Goal: Task Accomplishment & Management: Use online tool/utility

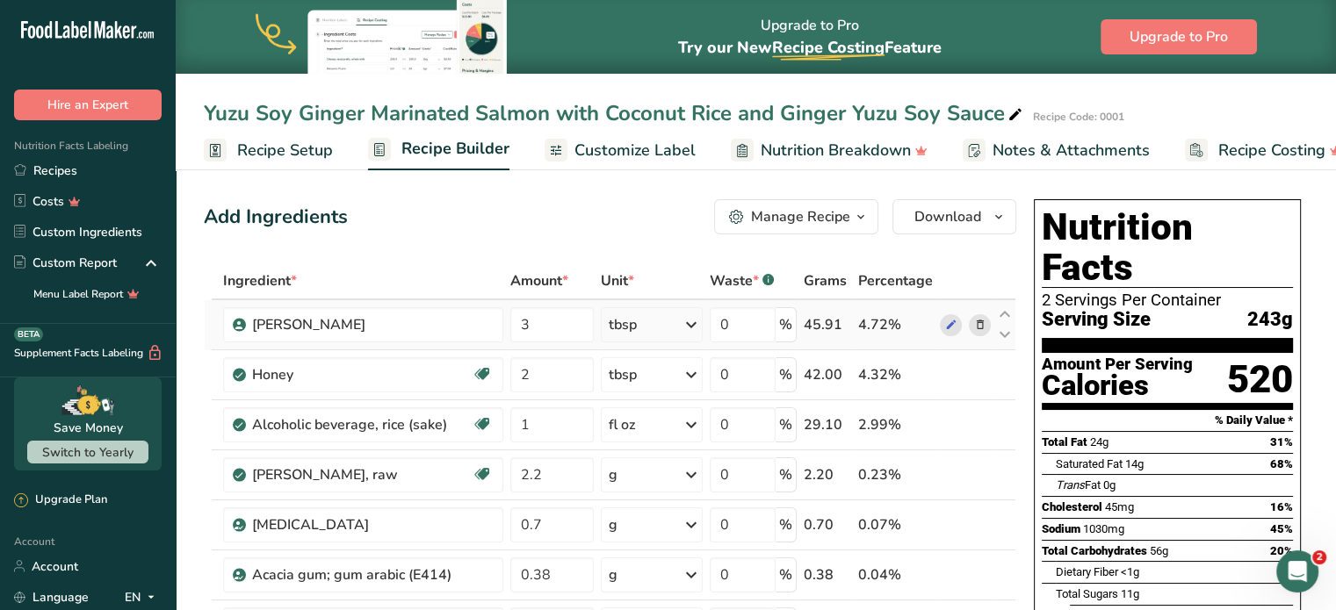
scroll to position [0, 20]
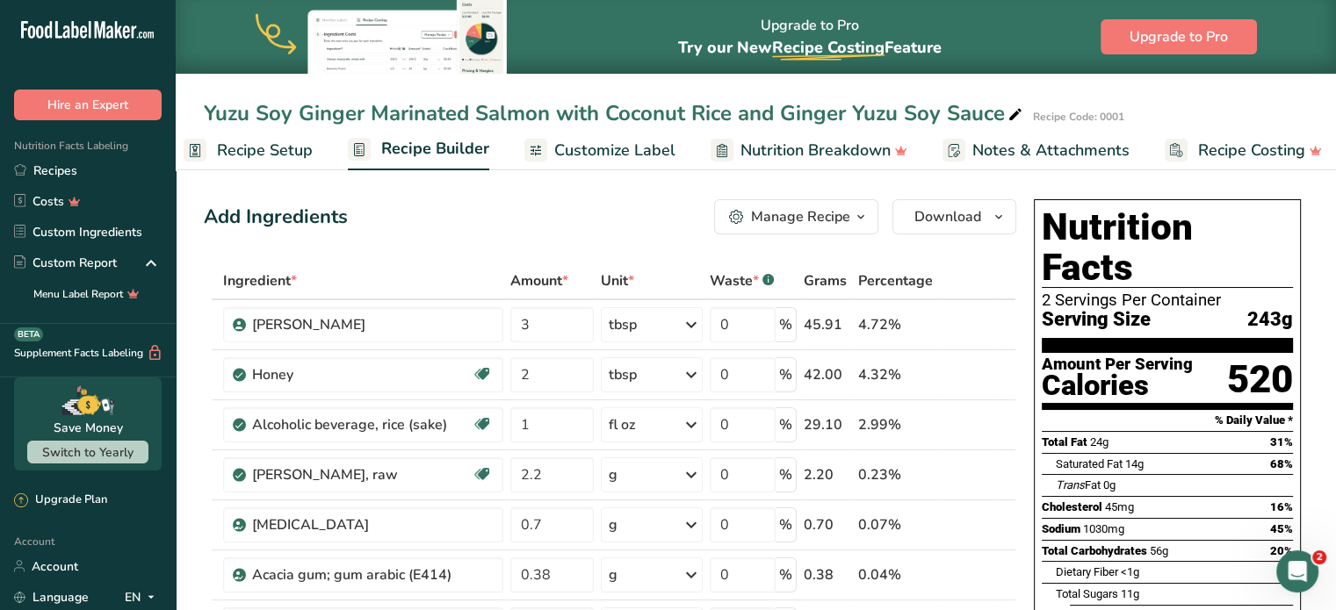
drag, startPoint x: 747, startPoint y: 280, endPoint x: 760, endPoint y: 280, distance: 12.3
click at [760, 280] on div "Waste * .a-a{fill:#347362;}.b-a{fill:#fff;}" at bounding box center [742, 280] width 64 height 21
click at [759, 280] on span "*" at bounding box center [756, 280] width 6 height 21
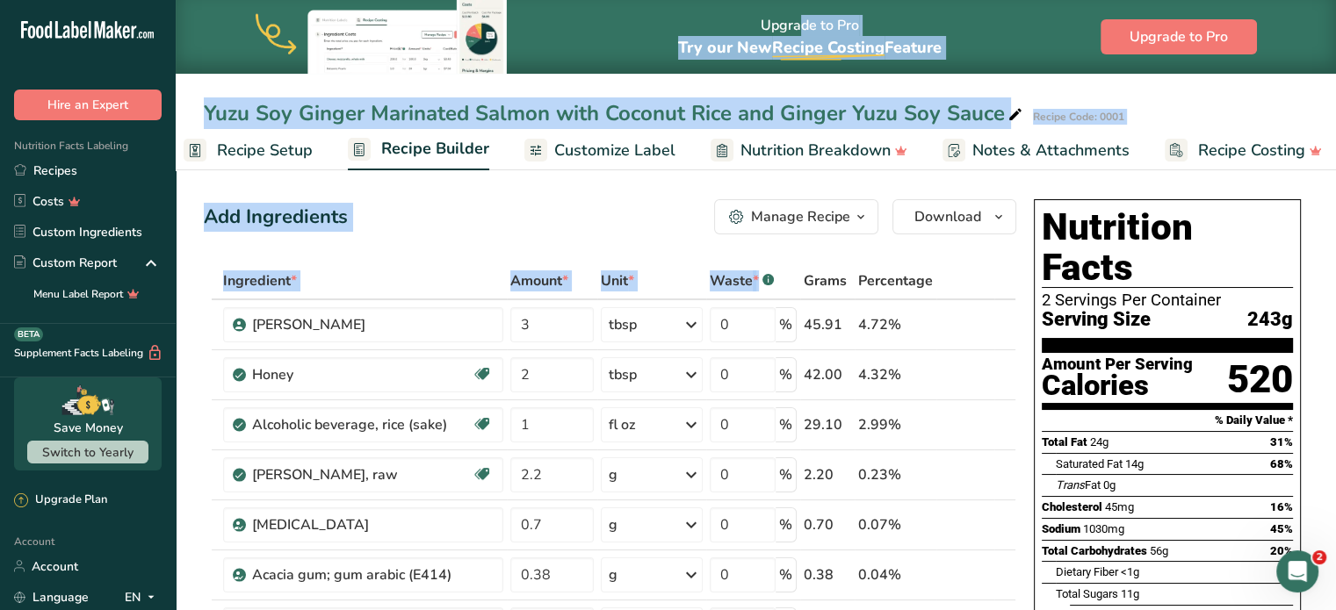
drag, startPoint x: 760, startPoint y: 280, endPoint x: 720, endPoint y: 27, distance: 256.0
click at [604, 88] on div "Yuzu Soy Ginger Marinated Salmon with Coconut Rice and Ginger Yuzu Soy Sauce Re…" at bounding box center [756, 85] width 1160 height 170
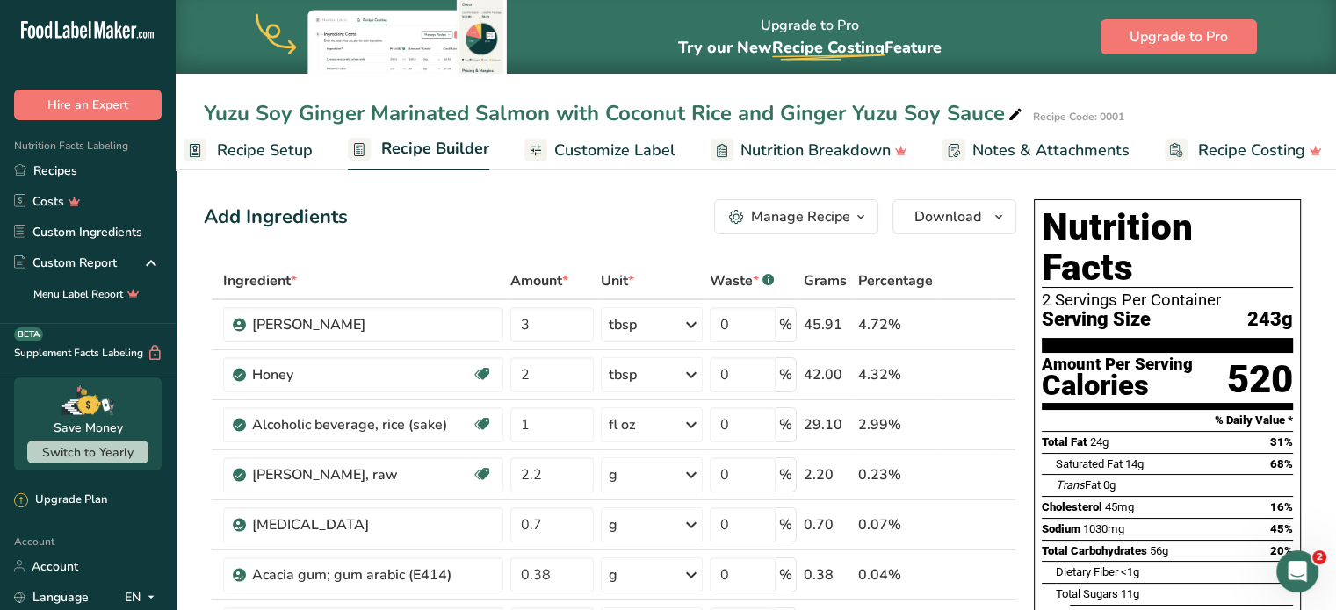
click at [563, 133] on link "Customize Label" at bounding box center [599, 151] width 151 height 40
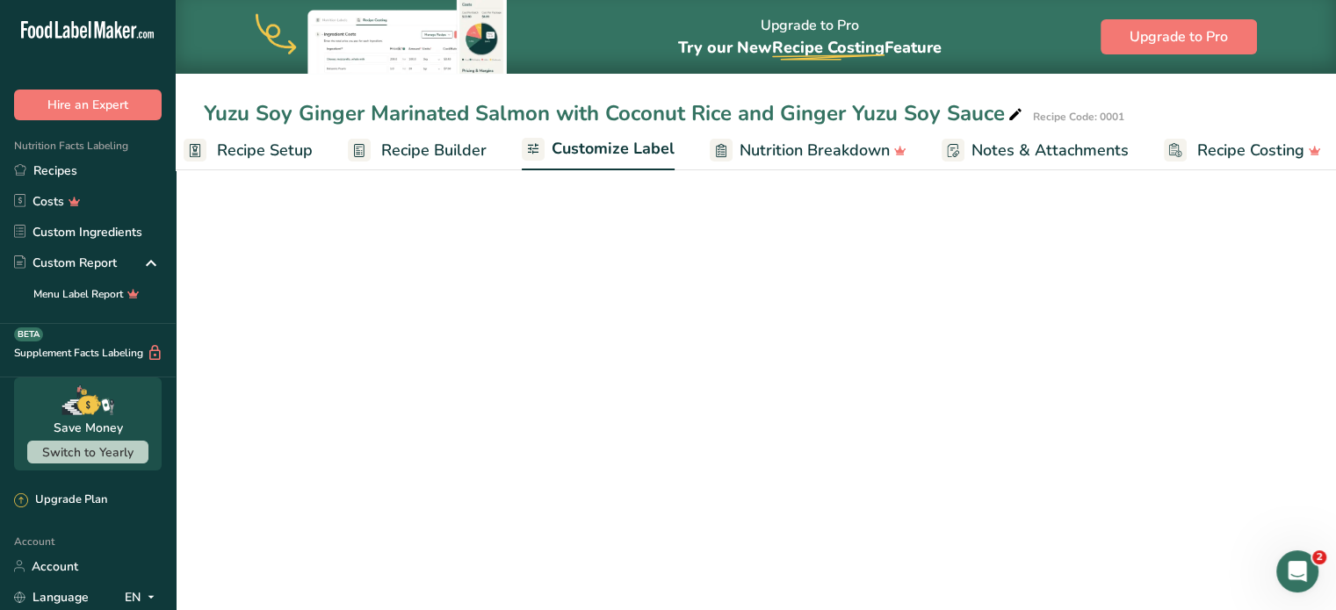
scroll to position [0, 33]
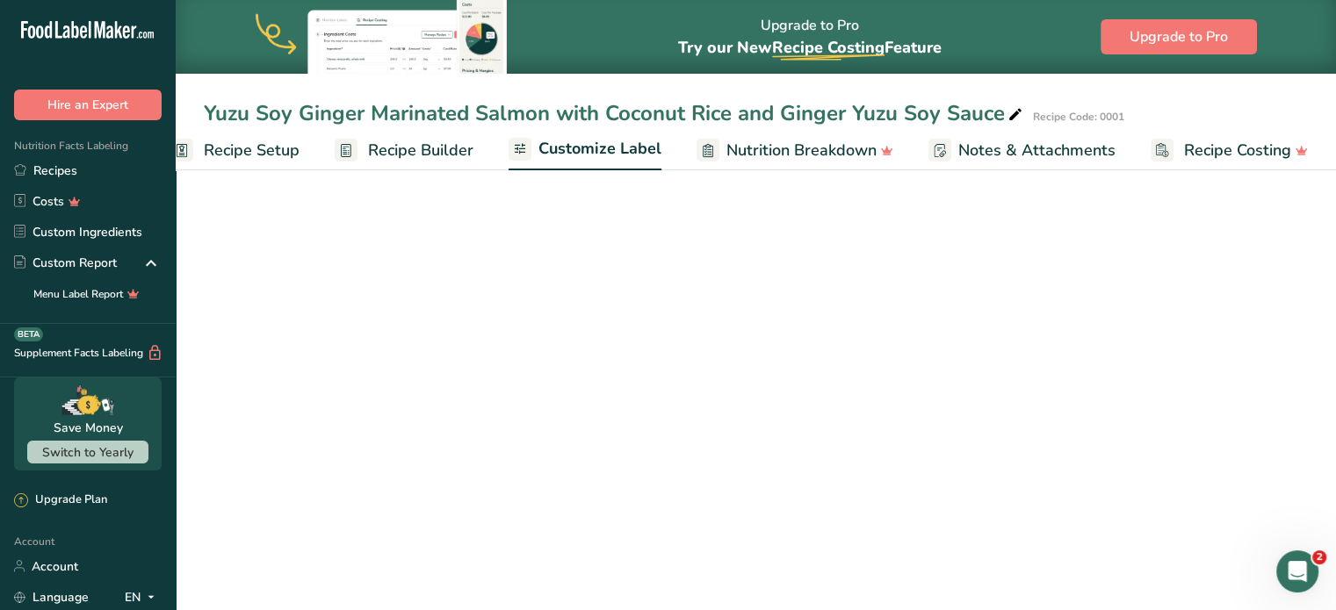
click at [1004, 162] on link "Notes & Attachments" at bounding box center [1021, 151] width 187 height 40
